Goal: Task Accomplishment & Management: Manage account settings

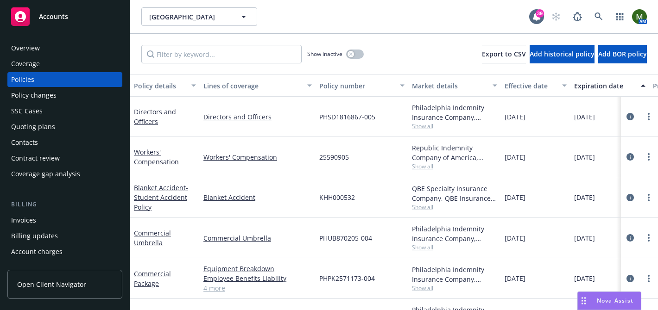
scroll to position [29, 0]
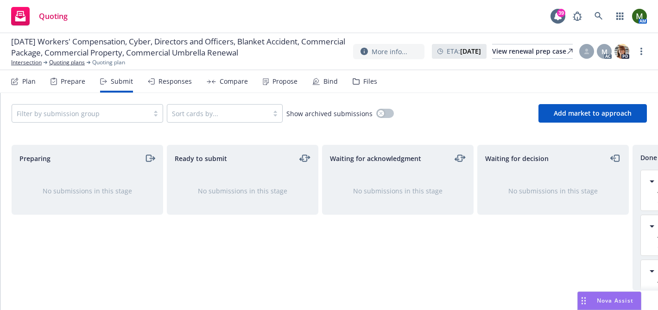
click at [326, 76] on div "Bind" at bounding box center [324, 81] width 25 height 22
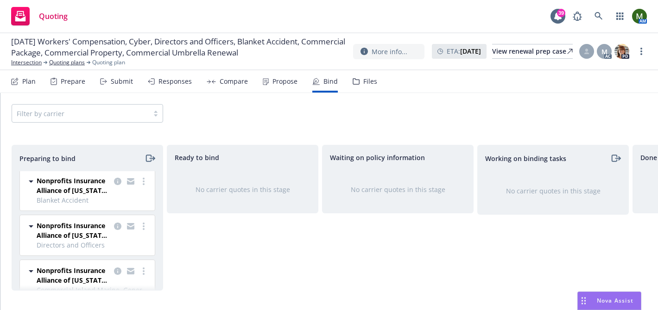
scroll to position [109, 0]
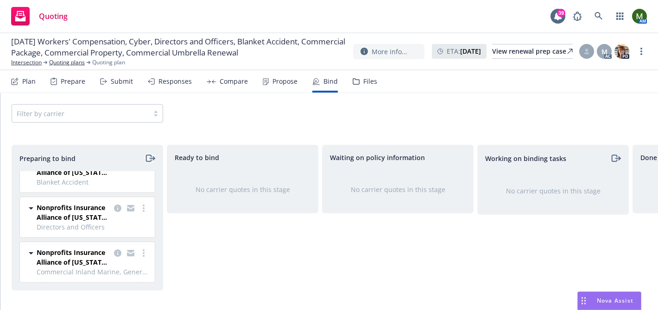
click at [149, 157] on icon "moveRight" at bounding box center [149, 158] width 11 height 11
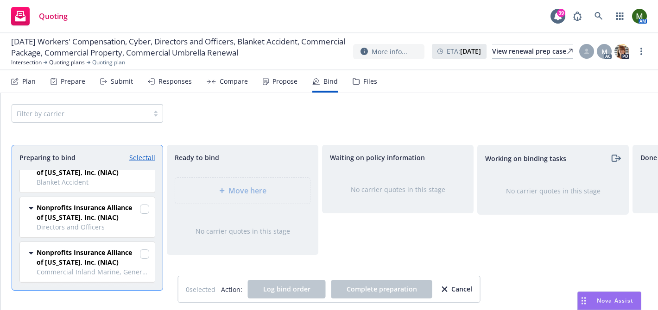
scroll to position [108, 0]
click at [149, 157] on link "Select all" at bounding box center [142, 158] width 26 height 10
checkbox input "true"
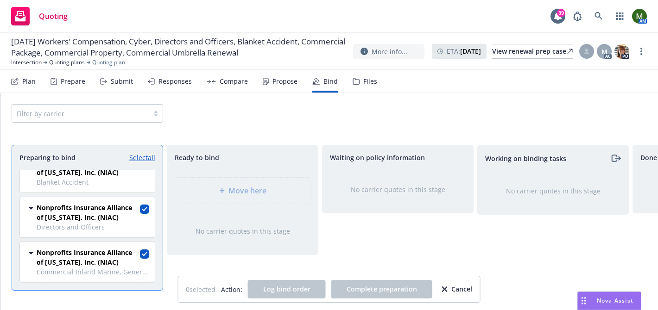
checkbox input "true"
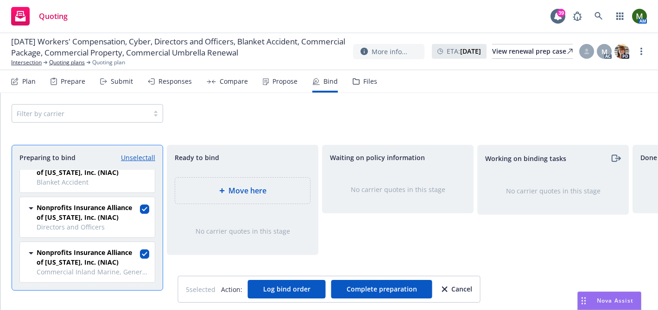
click at [198, 172] on div "Move here" at bounding box center [242, 191] width 150 height 42
click at [210, 191] on div "Move here" at bounding box center [242, 190] width 120 height 11
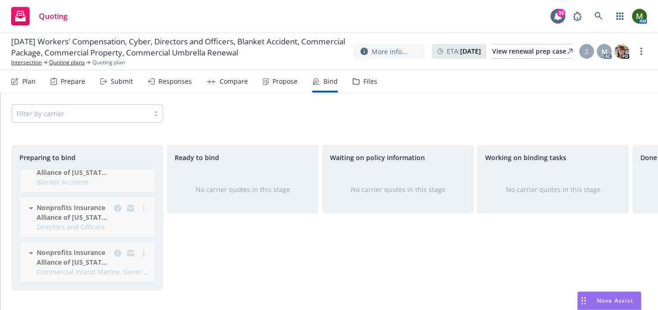
scroll to position [0, 0]
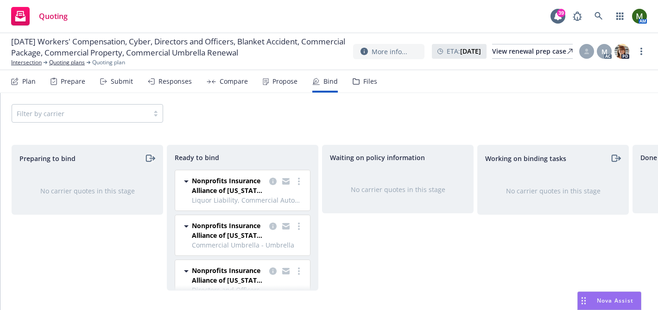
click at [148, 158] on icon "moveRight" at bounding box center [149, 158] width 11 height 11
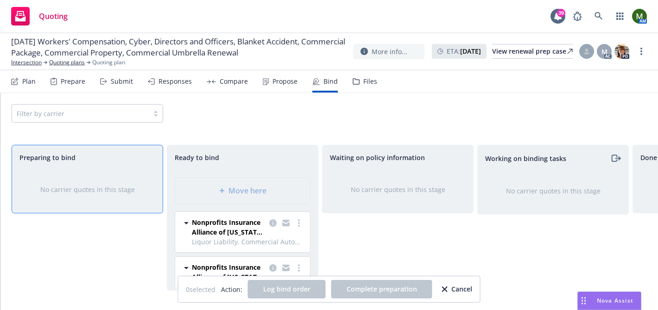
click at [148, 158] on div "Preparing to bind" at bounding box center [87, 158] width 136 height 10
click at [298, 224] on icon "more" at bounding box center [299, 222] width 2 height 7
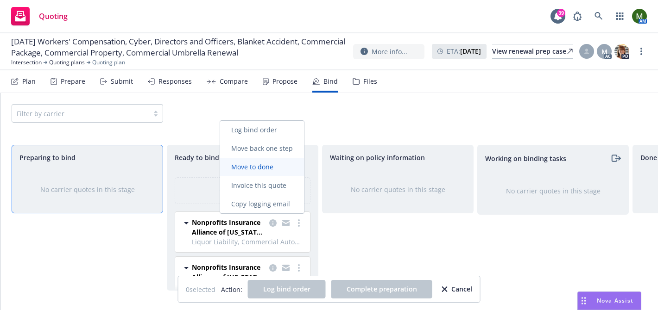
click at [277, 166] on span "Move to done" at bounding box center [252, 167] width 64 height 9
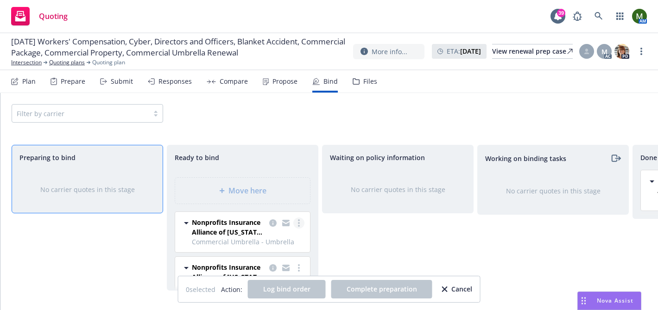
click at [298, 223] on circle "more" at bounding box center [299, 223] width 2 height 2
click at [269, 165] on span "Move to done" at bounding box center [252, 167] width 64 height 9
click at [299, 264] on link "more" at bounding box center [298, 268] width 11 height 11
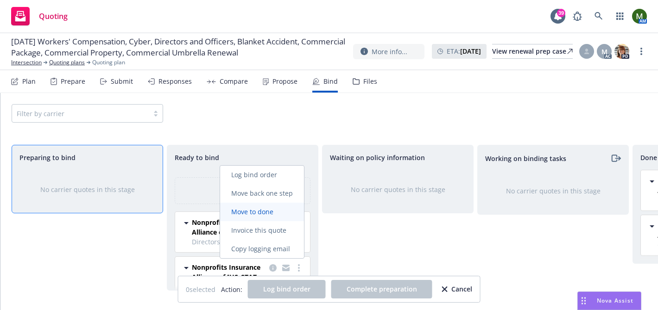
click at [289, 204] on link "Move to done" at bounding box center [262, 212] width 84 height 19
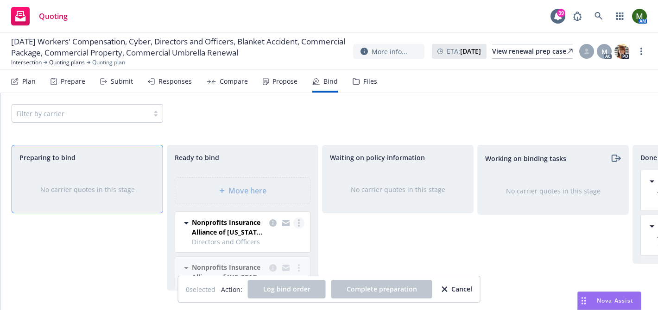
click at [301, 222] on link "more" at bounding box center [298, 223] width 11 height 11
click at [267, 165] on span "Move to done" at bounding box center [252, 167] width 64 height 9
click at [300, 226] on link "more" at bounding box center [298, 223] width 11 height 11
click at [269, 168] on span "Move to done" at bounding box center [252, 167] width 64 height 9
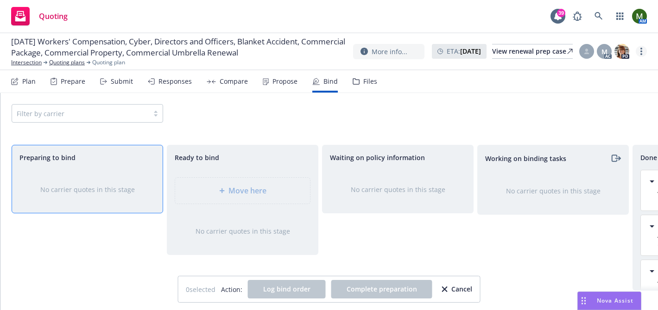
click at [643, 51] on link "more" at bounding box center [640, 51] width 11 height 11
click at [573, 142] on link "Archive quoting plan" at bounding box center [594, 144] width 103 height 19
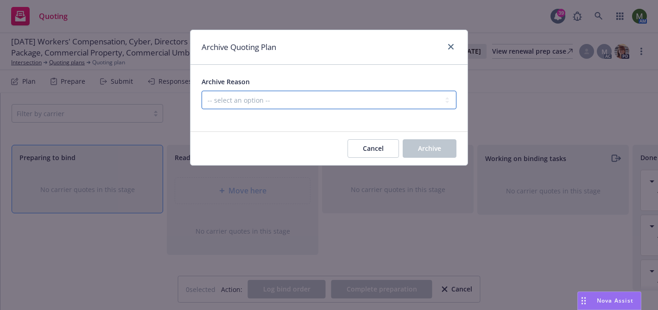
click at [329, 99] on select "-- select an option -- All policies in this renewal plan are auto-renewed Creat…" at bounding box center [328, 100] width 255 height 19
select select "ARCHIVED_RENEWAL_COMPLETED"
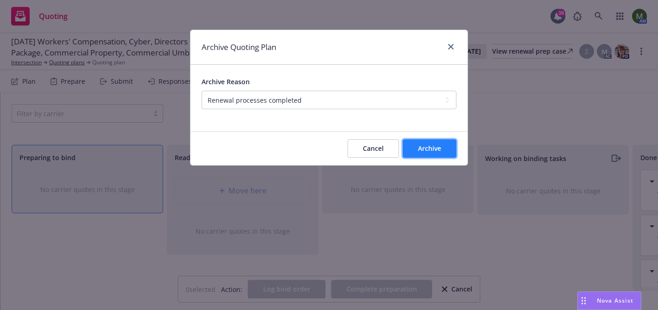
click at [428, 147] on span "Archive" at bounding box center [429, 148] width 23 height 9
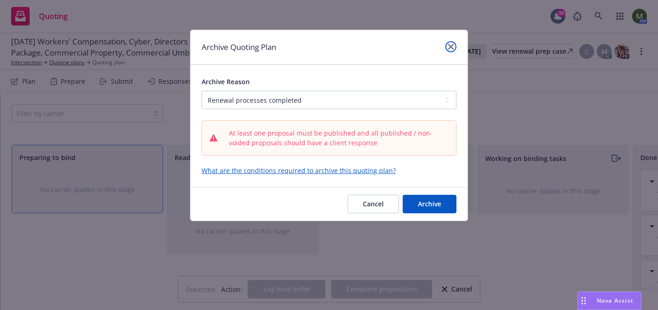
click at [450, 48] on icon "close" at bounding box center [451, 47] width 6 height 6
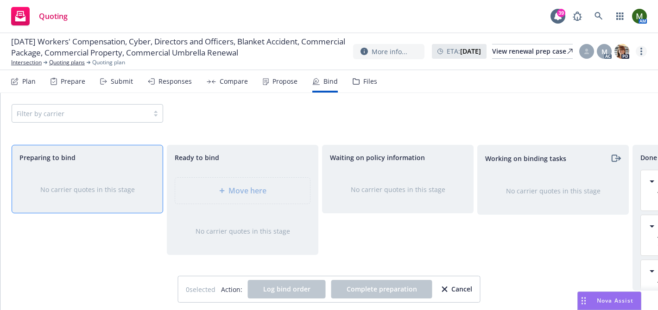
click at [641, 48] on circle "more" at bounding box center [641, 49] width 2 height 2
click at [581, 138] on link "Archive quoting plan" at bounding box center [594, 144] width 103 height 19
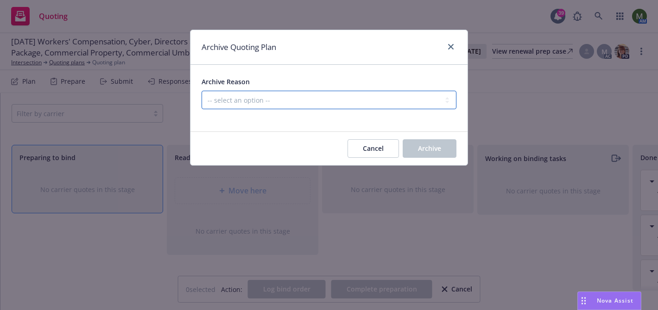
click at [392, 105] on select "-- select an option -- All policies in this renewal plan are auto-renewed Creat…" at bounding box center [328, 100] width 255 height 19
select select "ARCHIVED_RENEWAL_POLICY_AUTO_RENEWED"
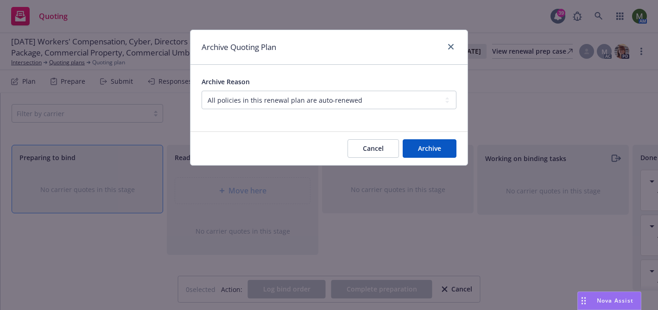
click at [412, 159] on div "Cancel Archive" at bounding box center [328, 148] width 277 height 33
click at [416, 150] on button "Archive" at bounding box center [429, 148] width 54 height 19
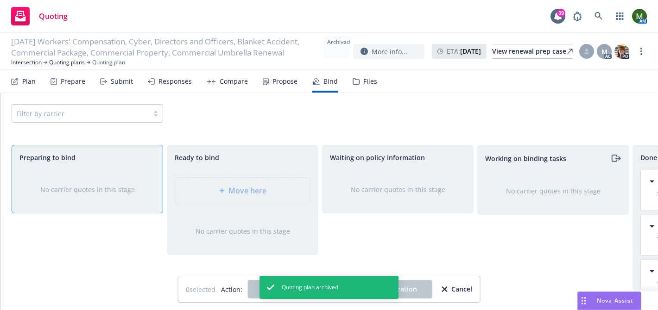
click at [288, 80] on div "Propose" at bounding box center [284, 81] width 25 height 7
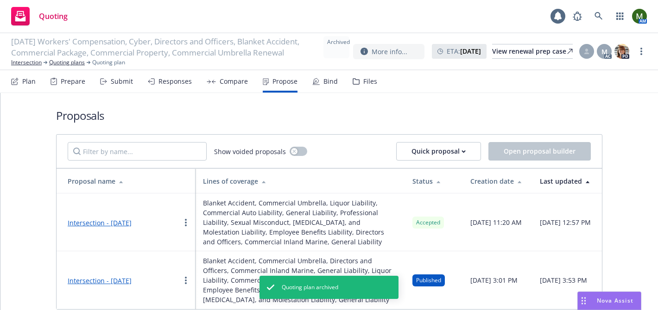
scroll to position [14, 0]
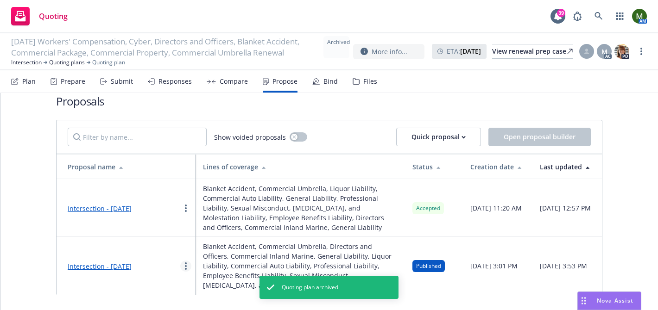
click at [185, 266] on circle "more" at bounding box center [186, 266] width 2 height 2
click at [186, 265] on circle "more" at bounding box center [186, 266] width 2 height 2
click at [133, 263] on link "Intersection - [DATE]" at bounding box center [103, 266] width 71 height 9
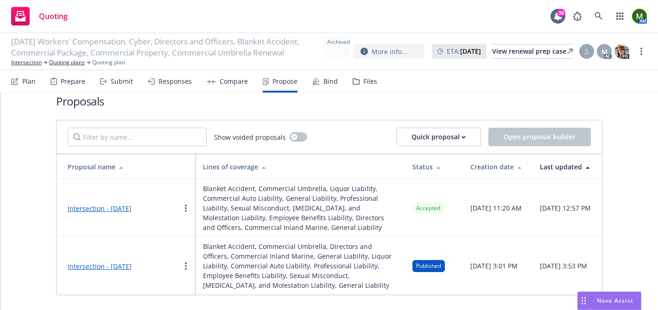
click at [137, 208] on link "Intersection - [DATE]" at bounding box center [103, 208] width 71 height 9
click at [115, 208] on link "Intersection - [DATE]" at bounding box center [103, 208] width 71 height 9
click at [356, 76] on div "Files" at bounding box center [364, 81] width 25 height 22
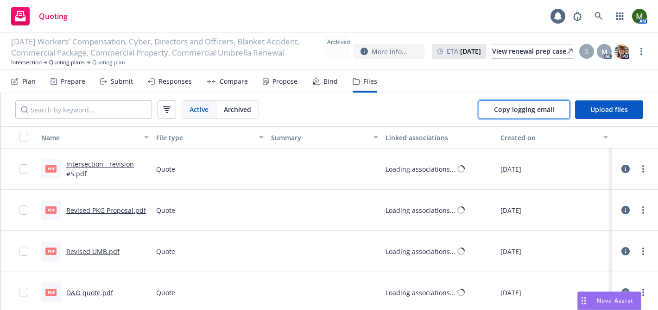
click at [495, 107] on button "Copy logging email" at bounding box center [523, 109] width 91 height 19
